Goal: Transaction & Acquisition: Purchase product/service

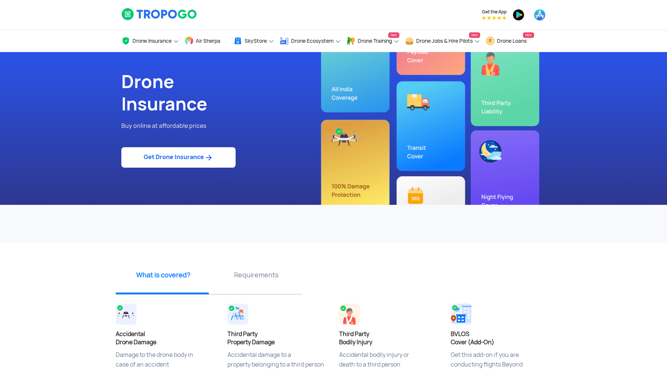
click at [192, 156] on link "Get Drone Insurance" at bounding box center [178, 157] width 114 height 20
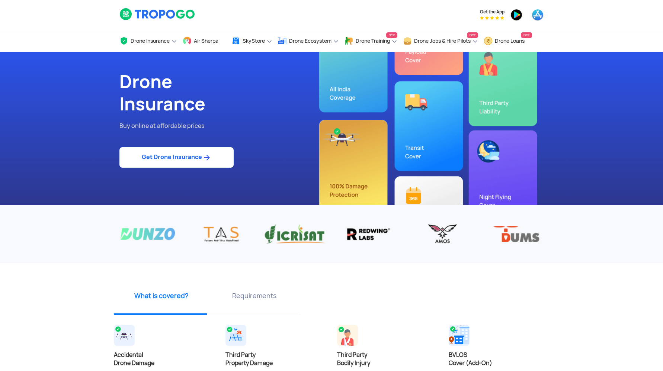
click at [506, 104] on div "Drone Insurance Buy online at affordable prices Get Drone Insurance" at bounding box center [331, 128] width 435 height 153
click at [182, 157] on link "Get Drone Insurance" at bounding box center [176, 157] width 114 height 20
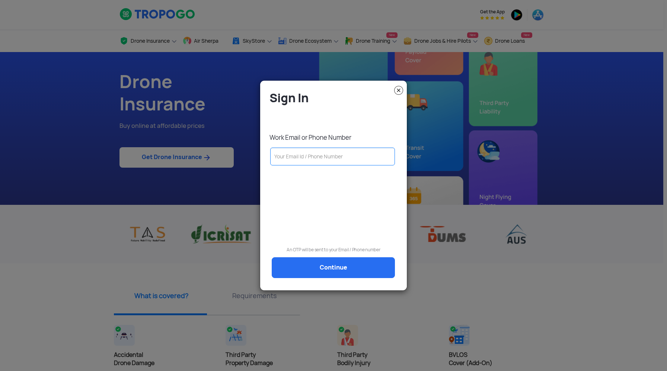
click at [291, 160] on input "text" at bounding box center [332, 157] width 125 height 18
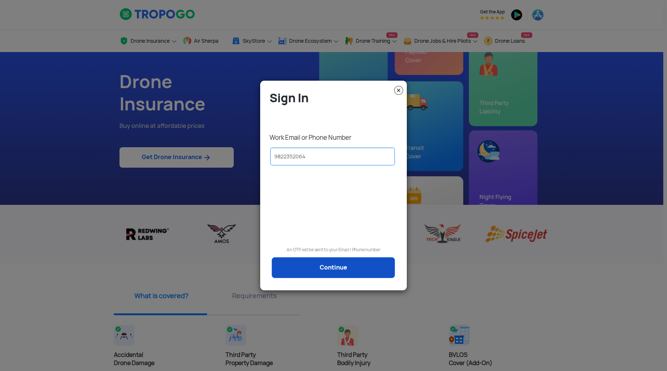
type input "9822352064"
click at [313, 263] on link "Continue" at bounding box center [333, 267] width 123 height 21
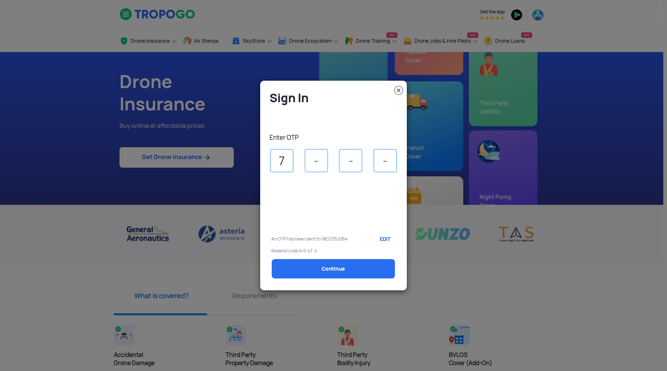
type input "7"
type input "8"
type input "4"
select select "1000000"
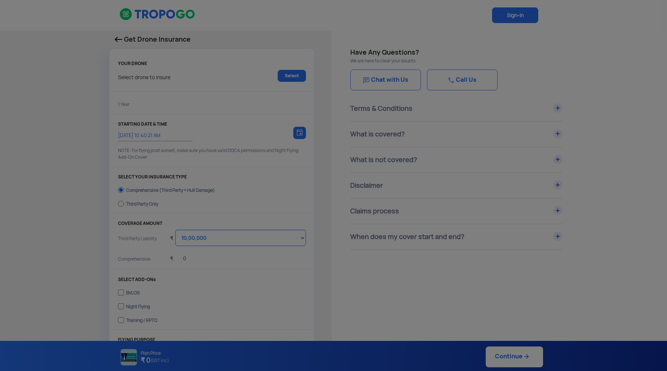
type input "[DATE] 10:50:00 AM"
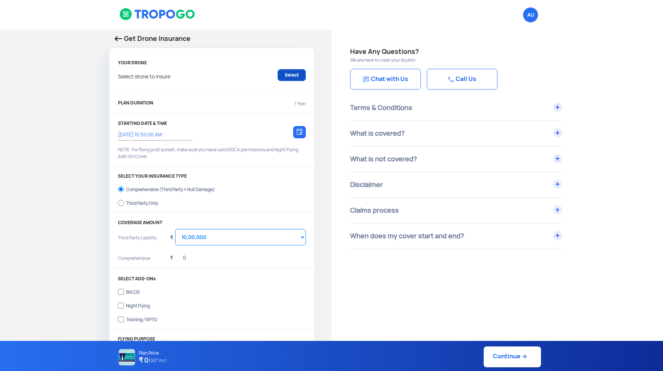
click at [291, 74] on link "Select" at bounding box center [292, 75] width 28 height 12
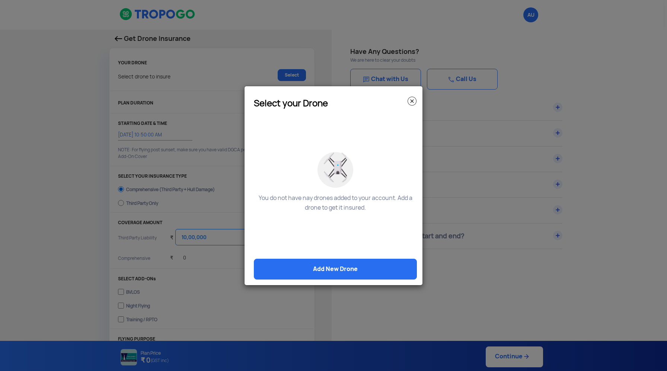
click at [412, 102] on img at bounding box center [411, 101] width 9 height 9
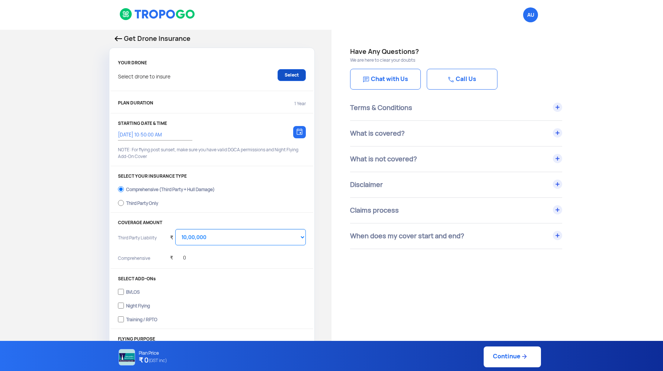
click at [295, 76] on link "Select" at bounding box center [292, 75] width 28 height 12
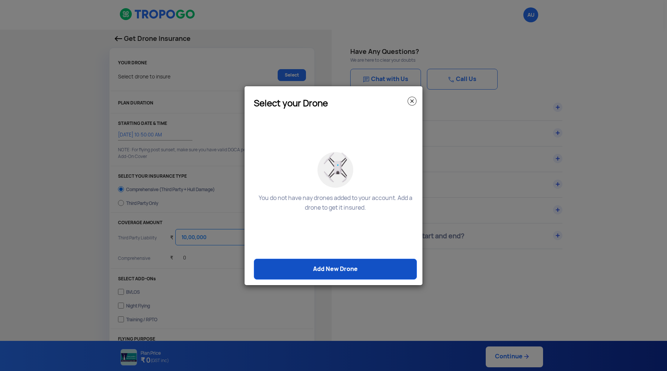
click at [346, 268] on link "Add New Drone" at bounding box center [335, 269] width 163 height 21
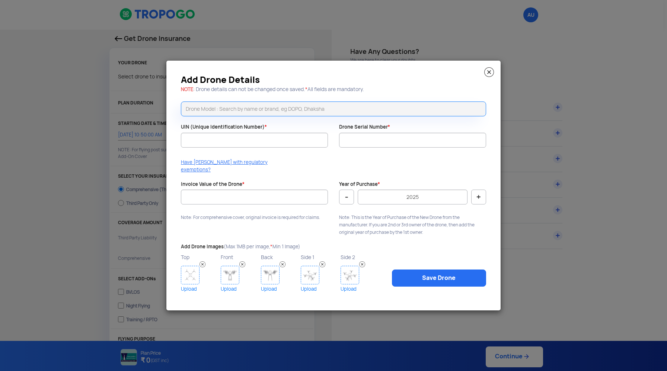
click at [490, 76] on img at bounding box center [489, 72] width 10 height 10
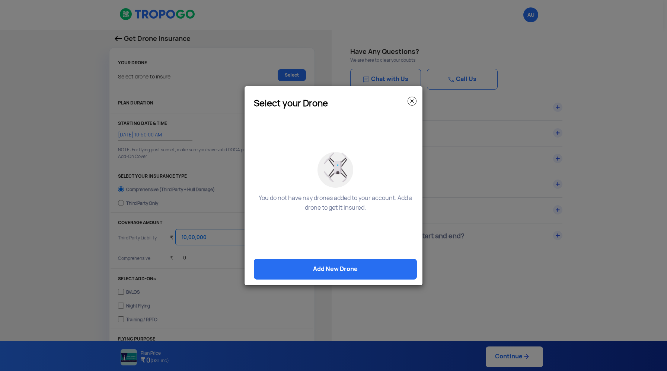
click at [410, 100] on img at bounding box center [411, 101] width 9 height 9
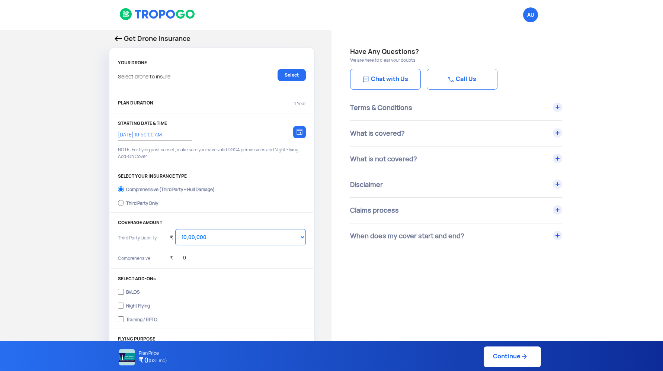
click at [122, 204] on input "Third Party Only" at bounding box center [121, 203] width 6 height 10
radio input "true"
select select "2000000"
click at [121, 189] on input "Comprehensive (Third Party + Hull Damage)" at bounding box center [121, 189] width 6 height 10
radio input "true"
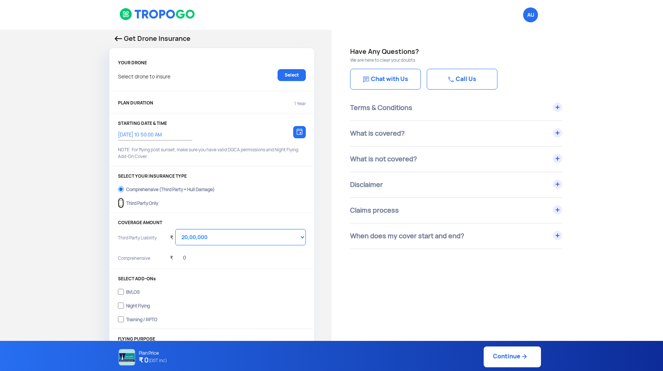
click at [123, 204] on input "Third Party Only" at bounding box center [121, 203] width 6 height 10
radio input "true"
click at [122, 188] on input "Comprehensive (Third Party + Hull Damage)" at bounding box center [121, 189] width 6 height 10
radio input "true"
click at [298, 238] on select "Select Amount 10,00,000 15,00,000 20,00,000 25,00,000 30,00,000 35,00,000 40,00…" at bounding box center [240, 237] width 131 height 16
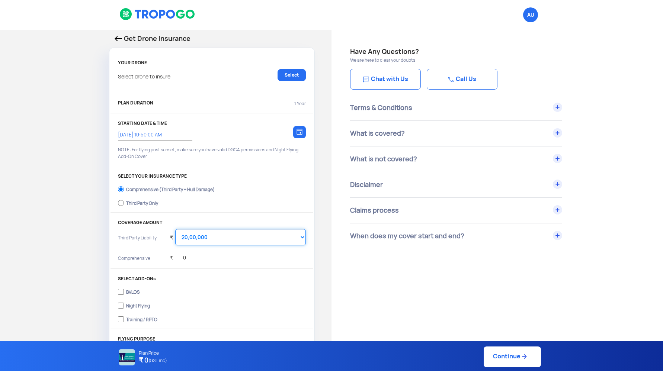
select select "1000000"
click at [175, 229] on select "Select Amount 10,00,000 15,00,000 20,00,000 25,00,000 30,00,000 35,00,000 40,00…" at bounding box center [240, 237] width 131 height 16
click at [119, 201] on input "Third Party Only" at bounding box center [121, 203] width 6 height 10
radio input "true"
select select "2000000"
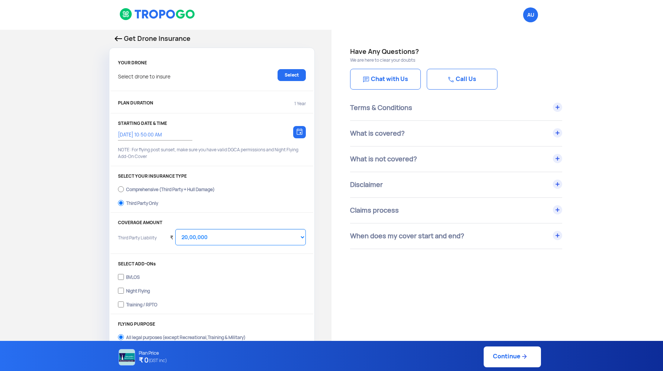
click at [120, 189] on input "Comprehensive (Third Party + Hull Damage)" at bounding box center [121, 189] width 6 height 10
radio input "true"
click at [297, 238] on select "Select Amount 10,00,000 15,00,000 20,00,000 25,00,000 30,00,000 35,00,000 40,00…" at bounding box center [240, 237] width 131 height 16
select select "1000000"
click at [175, 229] on select "Select Amount 10,00,000 15,00,000 20,00,000 25,00,000 30,00,000 35,00,000 40,00…" at bounding box center [240, 237] width 131 height 16
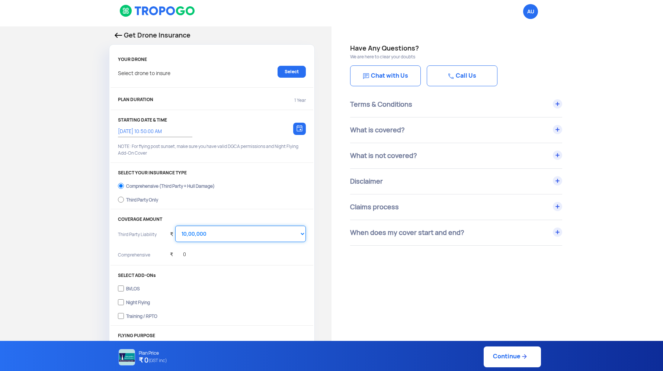
scroll to position [5, 0]
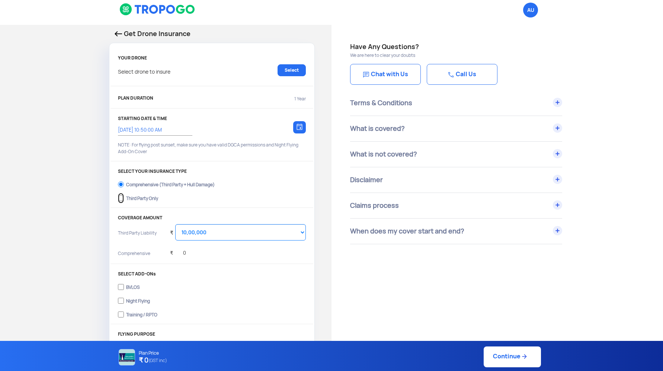
click at [121, 195] on input "Third Party Only" at bounding box center [121, 198] width 6 height 10
radio input "true"
select select "2000000"
click at [270, 239] on select "Select Amount 20,00,000 25,00,000 30,00,000 35,00,000 40,00,000 45,00,000 50,00…" at bounding box center [240, 232] width 131 height 16
click at [124, 183] on input "Comprehensive (Third Party + Hull Damage)" at bounding box center [121, 184] width 6 height 10
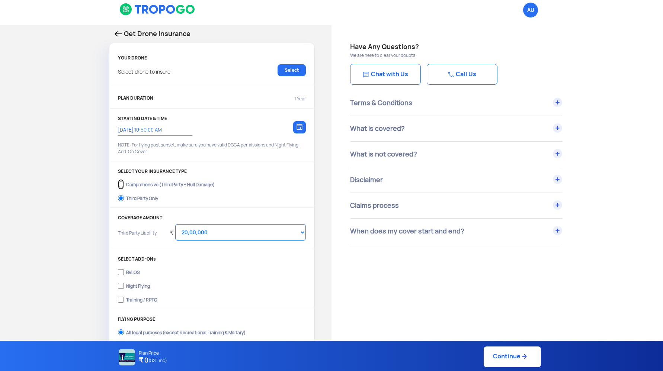
radio input "true"
click at [212, 228] on select "Select Amount 10,00,000 15,00,000 20,00,000 25,00,000 30,00,000 35,00,000 40,00…" at bounding box center [240, 232] width 131 height 16
select select "1000000"
click at [175, 224] on select "Select Amount 10,00,000 15,00,000 20,00,000 25,00,000 30,00,000 35,00,000 40,00…" at bounding box center [240, 232] width 131 height 16
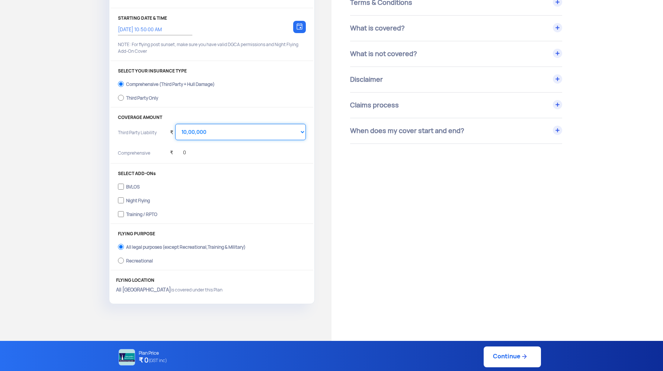
scroll to position [106, 0]
click at [121, 213] on input "Training / RPTO" at bounding box center [121, 214] width 6 height 10
checkbox input "true"
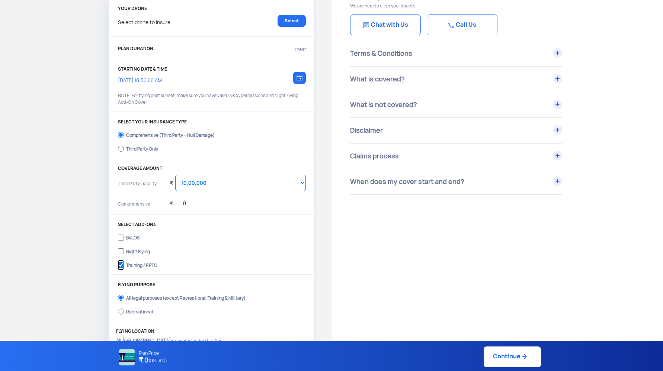
scroll to position [0, 0]
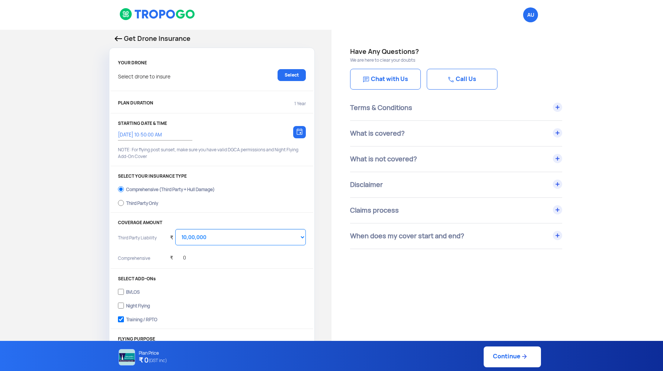
click at [165, 70] on p "Select drone to insure" at bounding box center [144, 75] width 52 height 12
click at [161, 76] on p "Select drone to insure" at bounding box center [144, 75] width 52 height 12
click at [290, 73] on link "Select" at bounding box center [292, 75] width 28 height 12
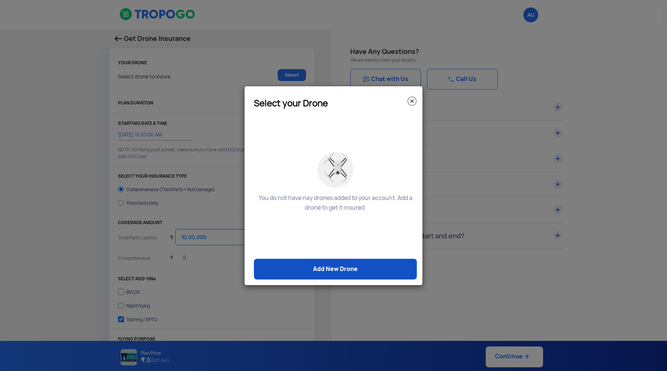
click at [345, 271] on link "Add New Drone" at bounding box center [335, 269] width 163 height 21
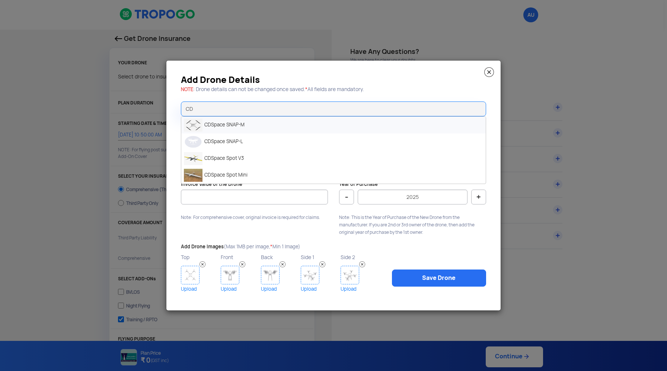
click at [208, 132] on li "CDSpace SNAP-M" at bounding box center [333, 125] width 304 height 17
type input "CDSpace SNAP-M"
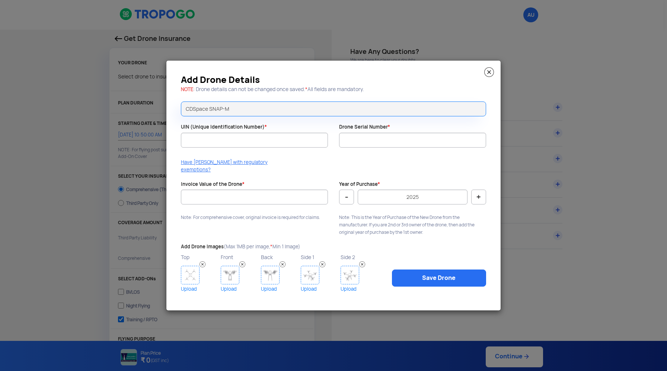
click at [489, 76] on img at bounding box center [489, 72] width 10 height 10
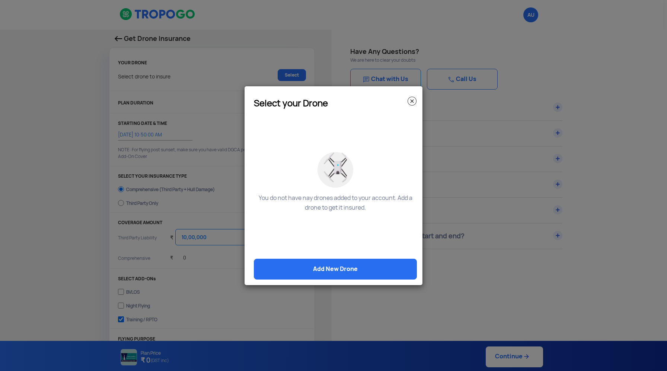
click at [413, 98] on img at bounding box center [411, 101] width 9 height 9
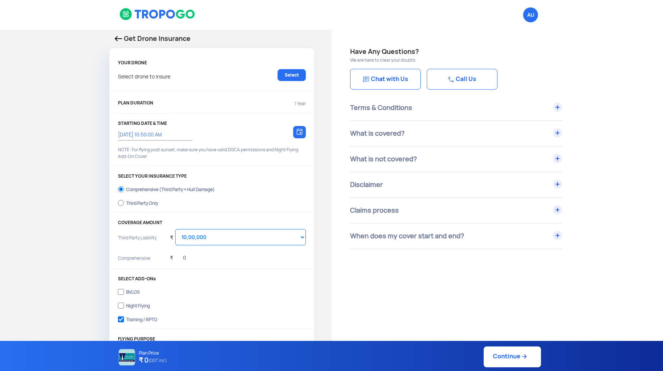
click at [371, 80] on link "Chat with Us" at bounding box center [385, 79] width 71 height 21
click at [294, 73] on link "Select" at bounding box center [292, 75] width 28 height 12
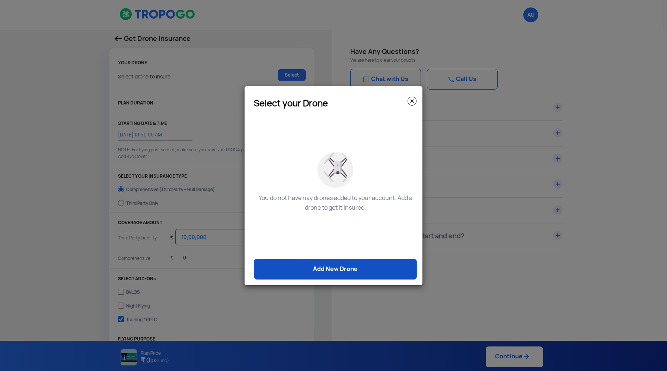
click at [339, 272] on link "Add New Drone" at bounding box center [335, 269] width 163 height 21
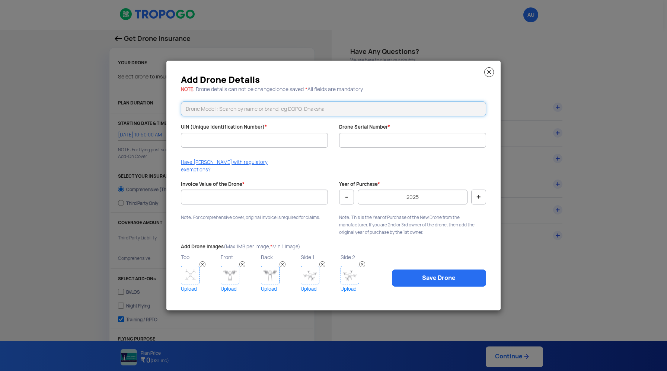
click at [264, 116] on input "text" at bounding box center [333, 109] width 305 height 15
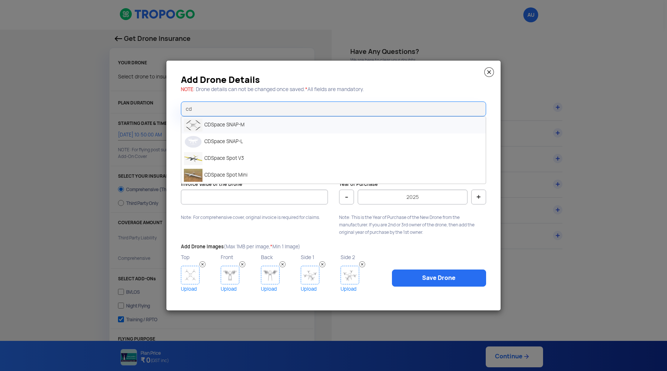
click at [260, 129] on li "CDSpace SNAP-M" at bounding box center [333, 125] width 304 height 17
type input "CDSpace SNAP-M"
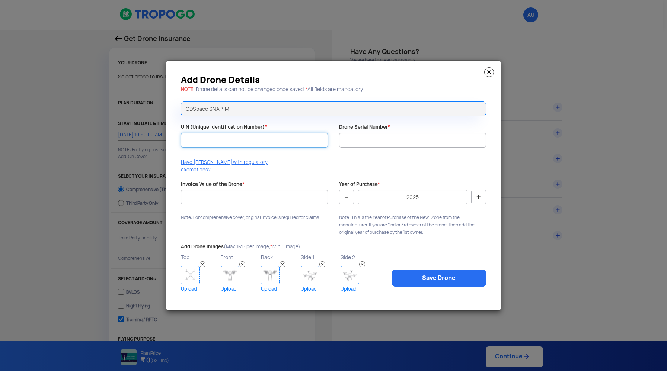
click at [239, 144] on input "UIN (Unique Identification Number) *" at bounding box center [254, 140] width 147 height 15
click at [486, 76] on img at bounding box center [489, 72] width 10 height 10
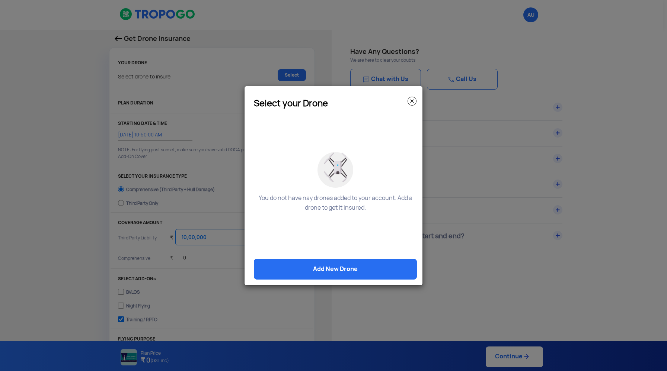
click at [413, 103] on img at bounding box center [411, 101] width 9 height 9
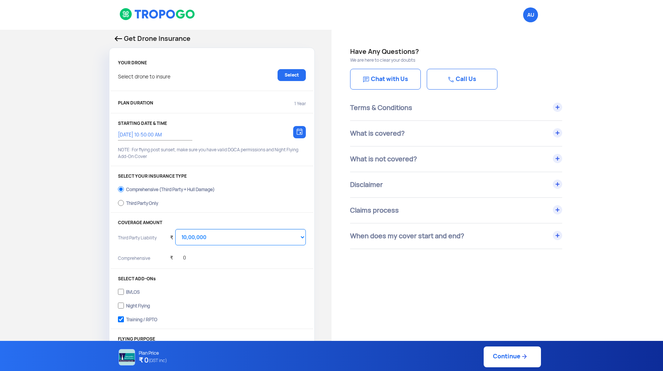
click at [121, 42] on p "Get Drone Insurance" at bounding box center [212, 38] width 195 height 10
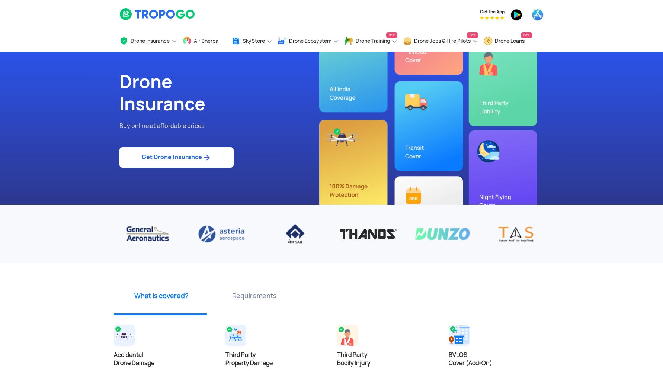
select select "1000000"
